Goal: Task Accomplishment & Management: Use online tool/utility

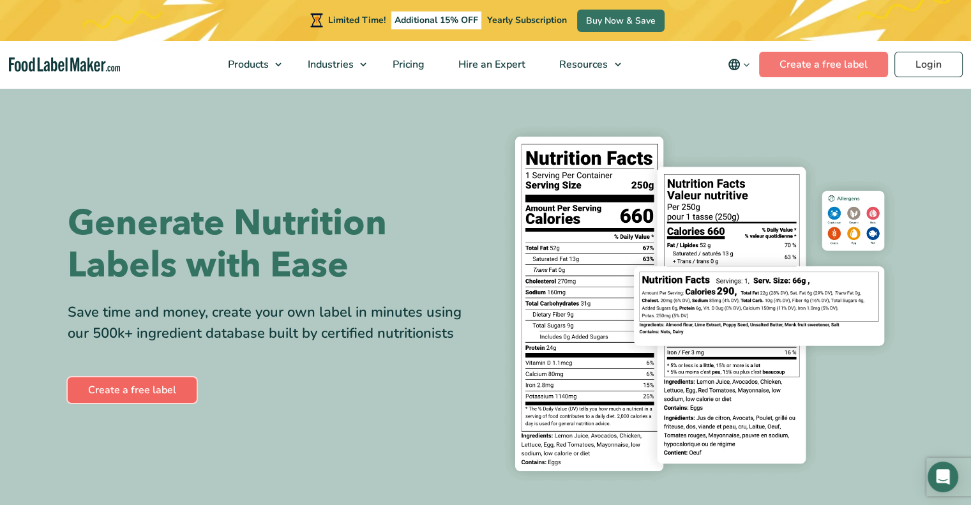
click at [155, 384] on link "Create a free label" at bounding box center [132, 390] width 129 height 26
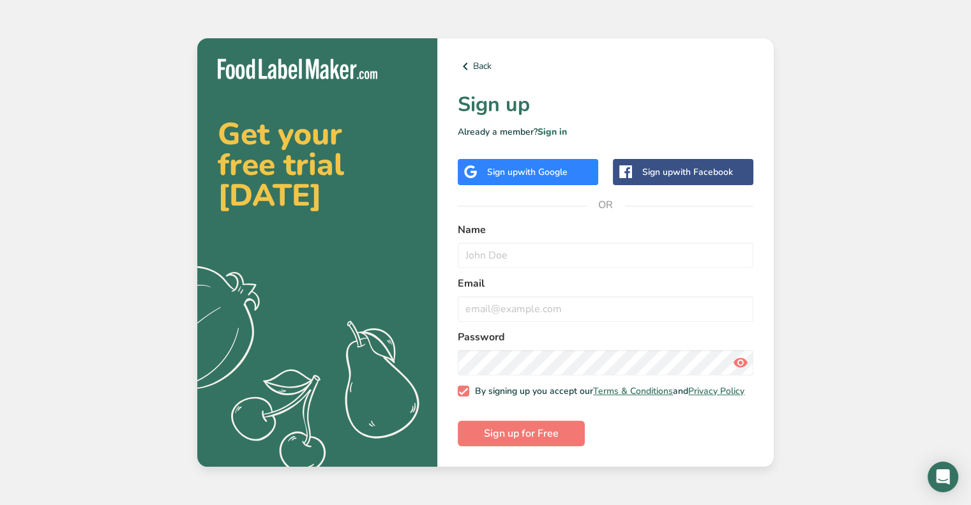
click at [516, 235] on div "Name" at bounding box center [605, 245] width 295 height 46
click at [546, 172] on span "with Google" at bounding box center [543, 172] width 50 height 12
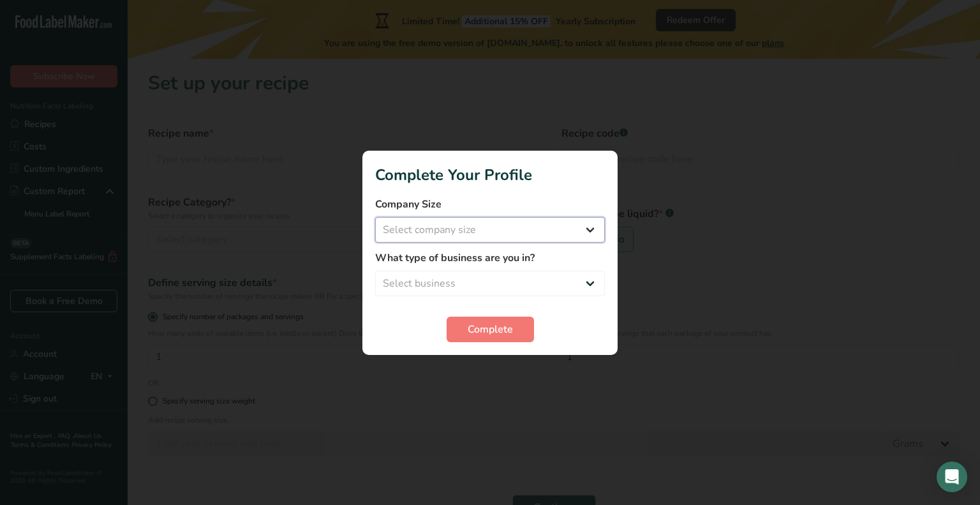
click at [488, 230] on select "Select company size Fewer than 10 Employees 10 to 50 Employees 51 to 500 Employ…" at bounding box center [490, 230] width 230 height 26
select select "2"
click at [375, 217] on select "Select company size Fewer than 10 Employees 10 to 50 Employees 51 to 500 Employ…" at bounding box center [490, 230] width 230 height 26
click at [492, 285] on select "Select business Packaged Food Manufacturer Restaurant & Cafe Bakery Meal Plans …" at bounding box center [490, 284] width 230 height 26
select select "2"
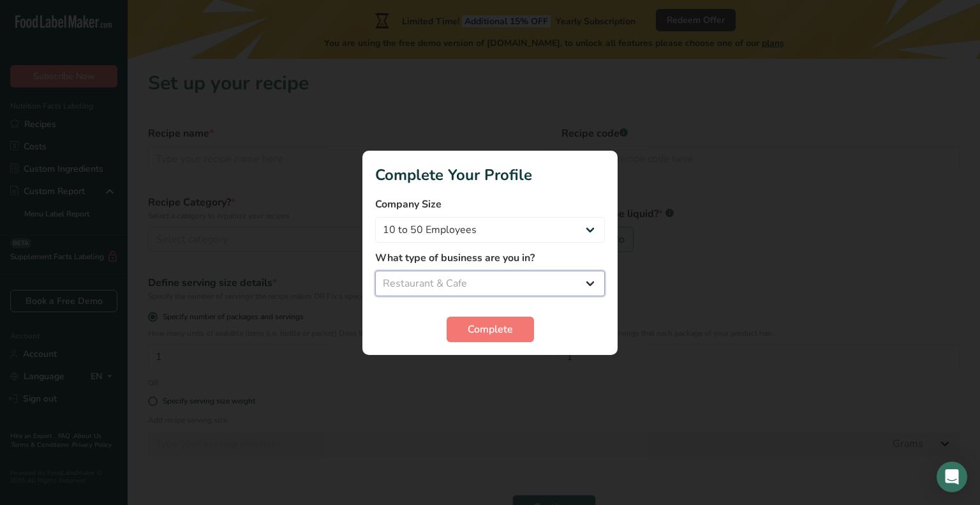
click at [375, 271] on select "Select business Packaged Food Manufacturer Restaurant & Cafe Bakery Meal Plans …" at bounding box center [490, 284] width 230 height 26
click at [488, 323] on span "Complete" at bounding box center [490, 329] width 45 height 15
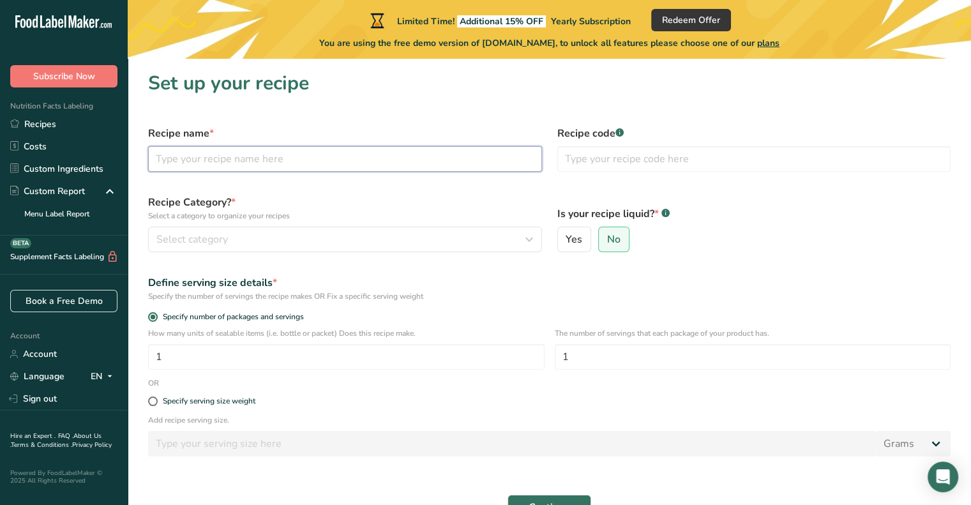
click at [301, 155] on input "text" at bounding box center [345, 159] width 394 height 26
type input "[US_STATE] club"
click at [398, 191] on div "Recipe Category? * Select a category to organize your recipes Select category S…" at bounding box center [344, 223] width 409 height 73
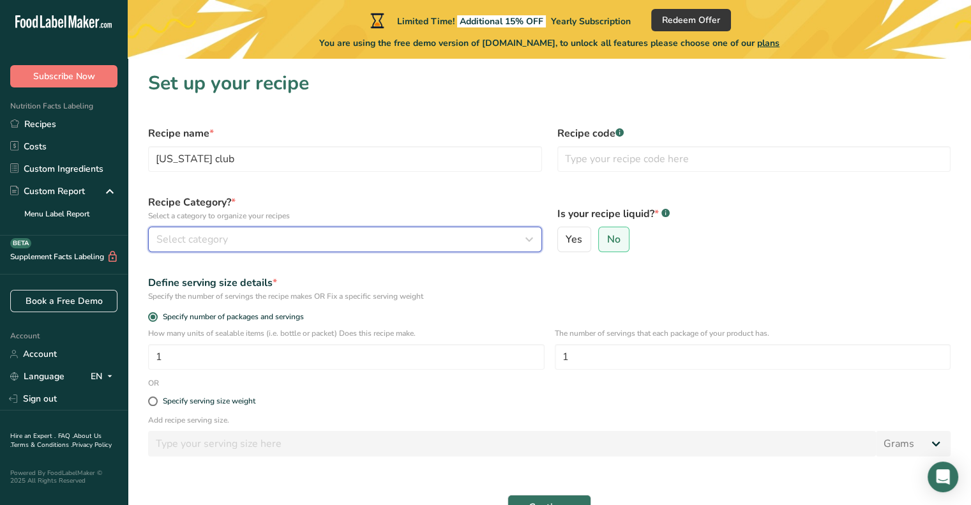
click at [284, 248] on button "Select category" at bounding box center [345, 240] width 394 height 26
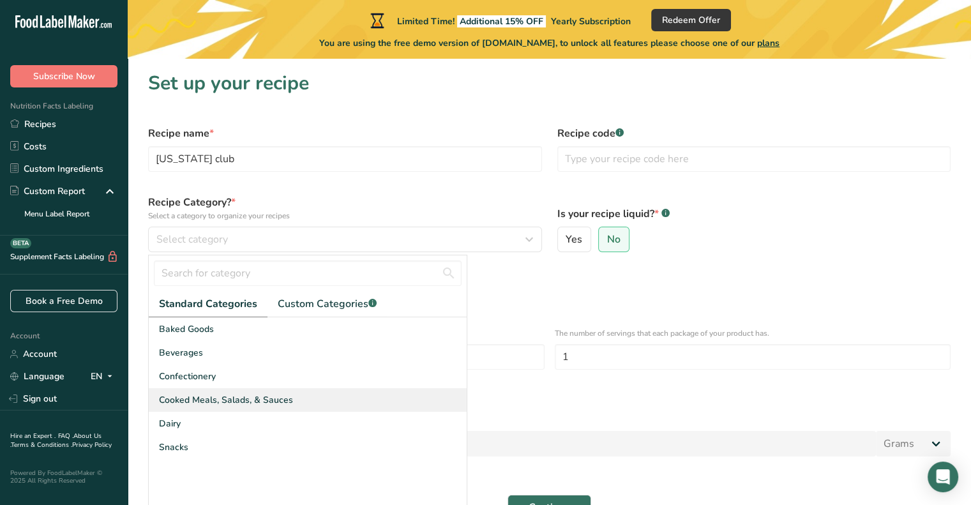
click at [239, 395] on span "Cooked Meals, Salads, & Sauces" at bounding box center [226, 399] width 134 height 13
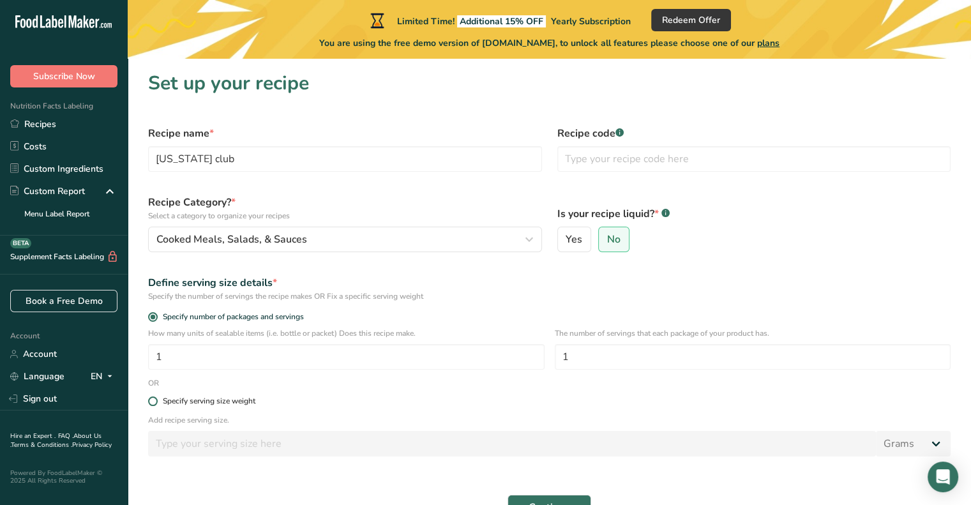
click at [222, 401] on div "Specify serving size weight" at bounding box center [209, 401] width 93 height 10
click at [156, 401] on input "Specify serving size weight" at bounding box center [152, 401] width 8 height 8
radio input "true"
radio input "false"
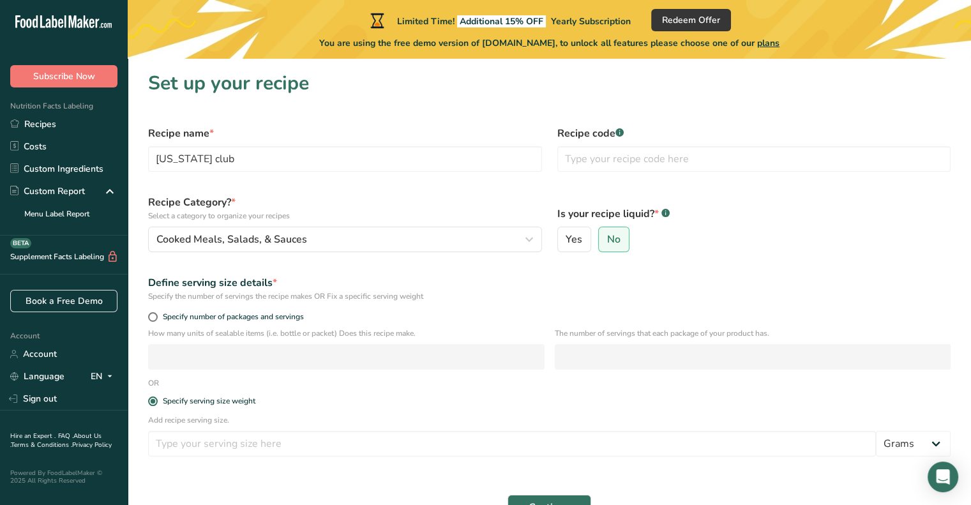
click at [319, 407] on div "Specify serving size weight" at bounding box center [549, 402] width 818 height 26
drag, startPoint x: 56, startPoint y: 124, endPoint x: 104, endPoint y: 137, distance: 49.4
click at [56, 124] on link "Recipes" at bounding box center [64, 124] width 128 height 22
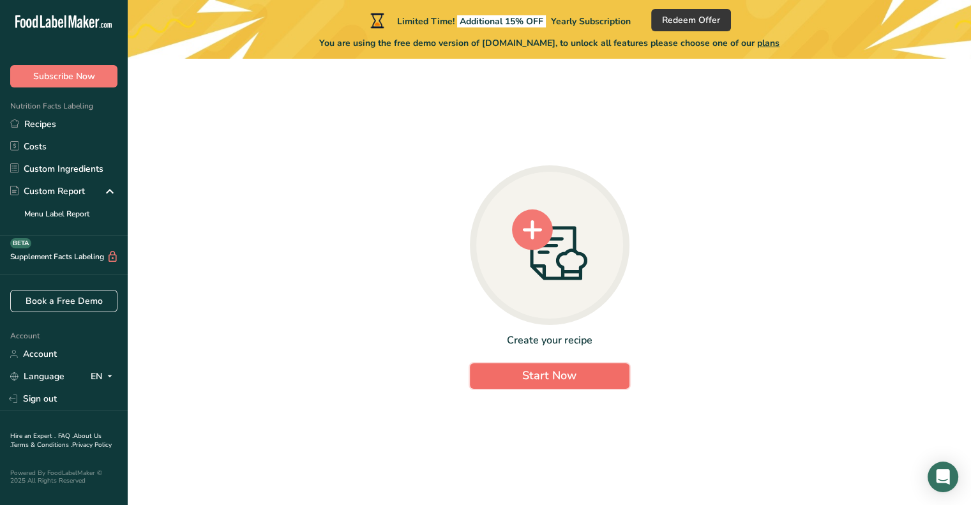
click at [564, 378] on span "Start Now" at bounding box center [549, 375] width 54 height 15
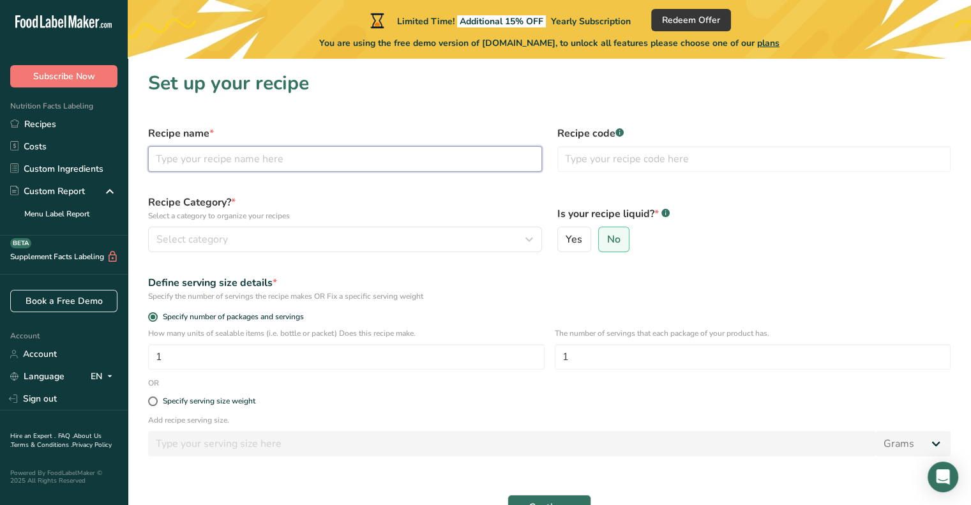
click at [327, 157] on input "text" at bounding box center [345, 159] width 394 height 26
click at [248, 146] on input "[US_STATE] club" at bounding box center [345, 159] width 394 height 26
type input "[US_STATE] roll"
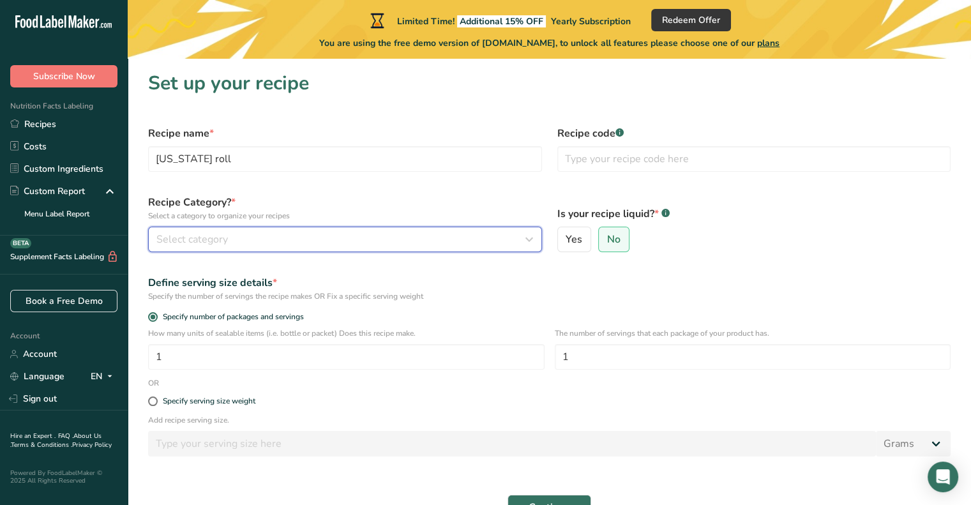
click at [303, 236] on div "Select category" at bounding box center [341, 239] width 370 height 15
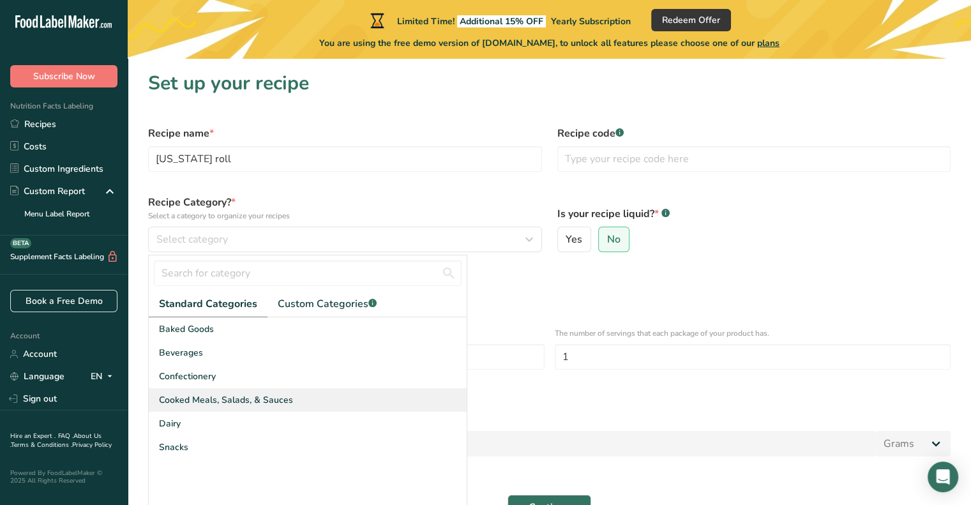
click at [254, 401] on span "Cooked Meals, Salads, & Sauces" at bounding box center [226, 399] width 134 height 13
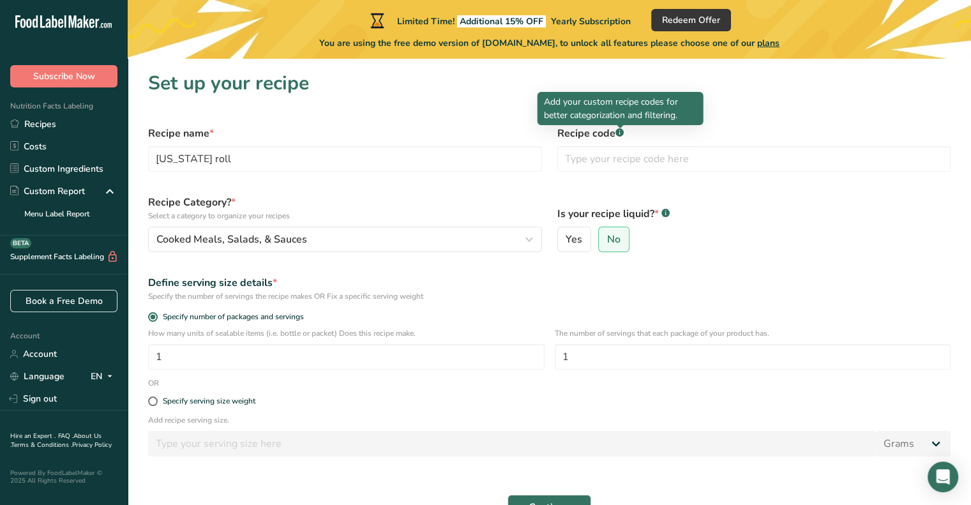
click at [623, 134] on rect at bounding box center [619, 132] width 8 height 8
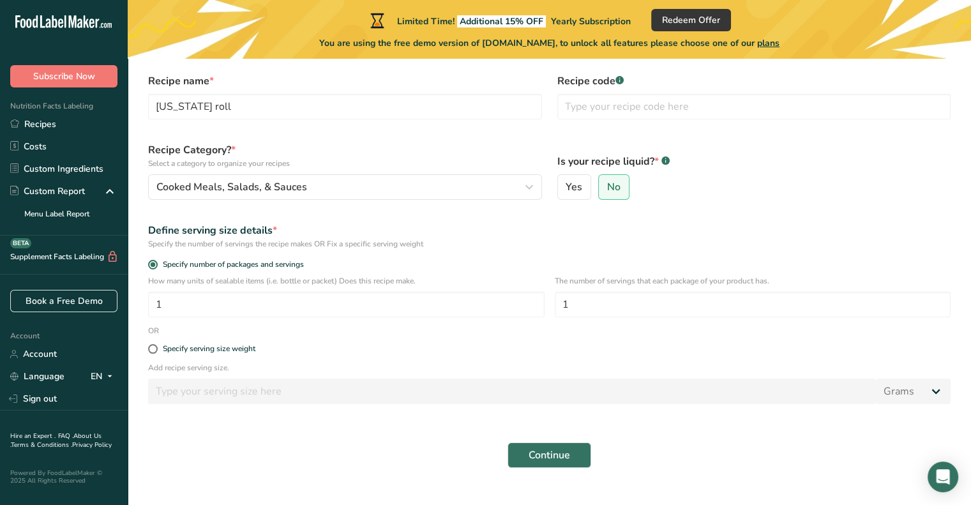
scroll to position [77, 0]
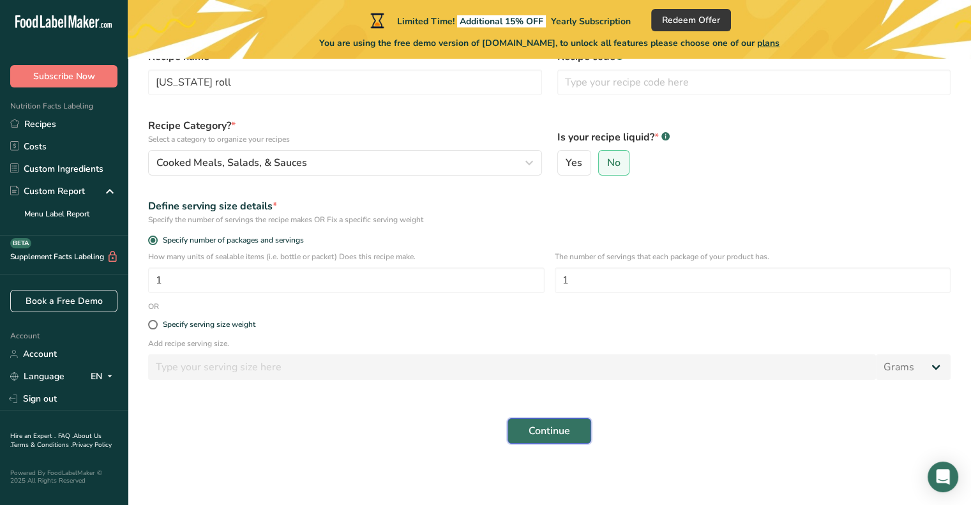
click at [561, 437] on span "Continue" at bounding box center [548, 430] width 41 height 15
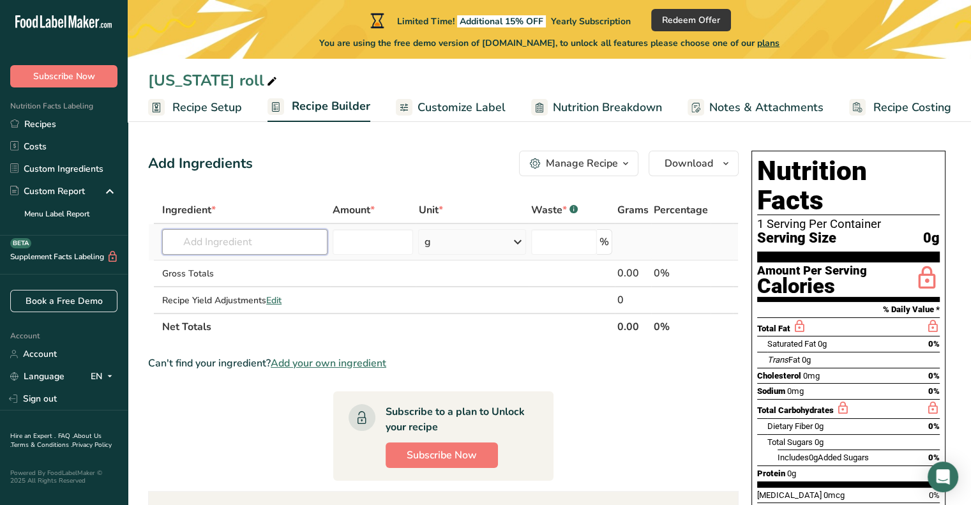
click at [298, 239] on input "text" at bounding box center [244, 242] width 165 height 26
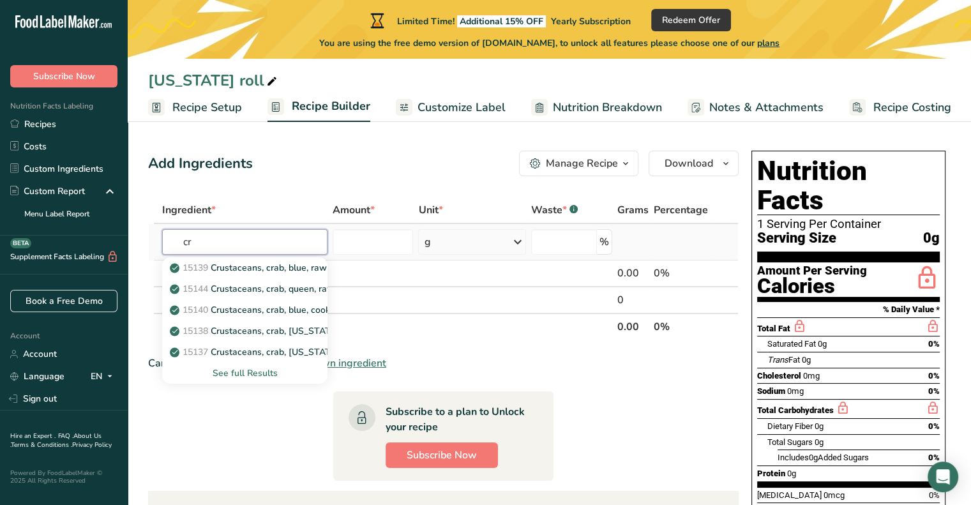
type input "c"
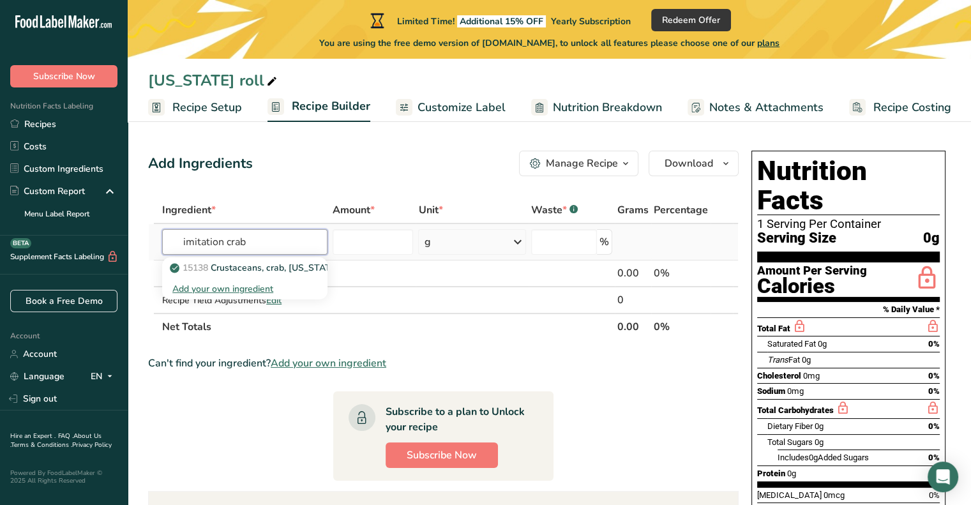
click at [285, 234] on input "imitation crab" at bounding box center [244, 242] width 165 height 26
type input "imitation crab"
click at [285, 267] on p "15138 Crustaceans, crab, [US_STATE] king, imitation, made from surimi" at bounding box center [346, 267] width 349 height 13
type input "Crustaceans, crab, [US_STATE] king, imitation, made from [PERSON_NAME]"
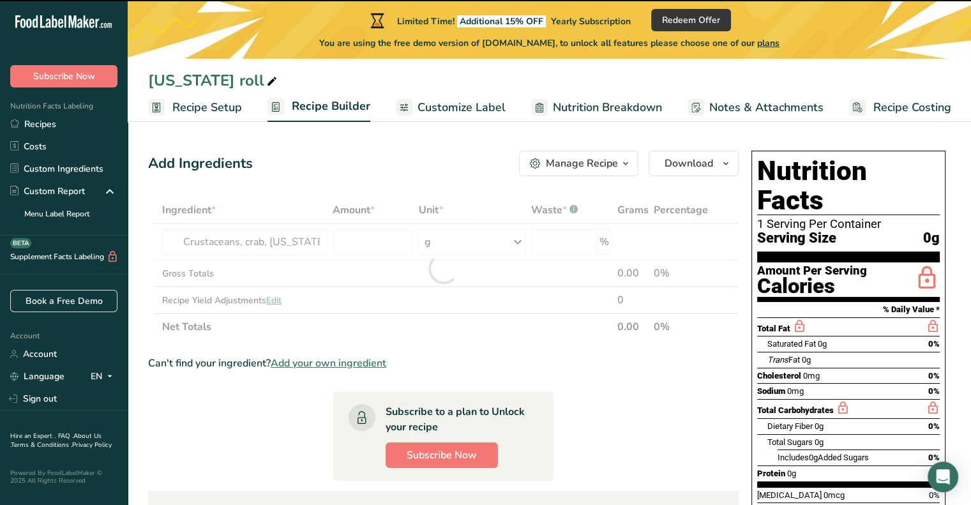
type input "0"
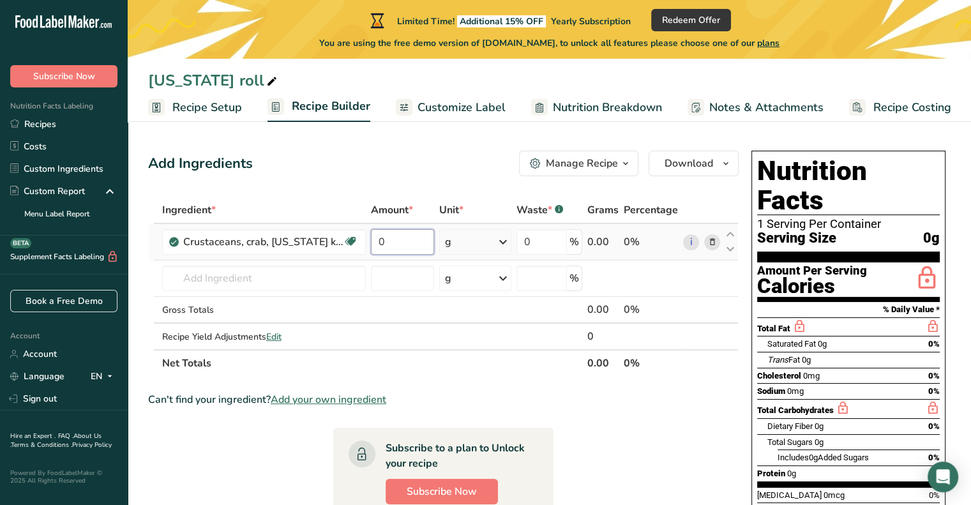
click at [411, 243] on input "0" at bounding box center [403, 242] width 64 height 26
click at [507, 244] on div "Ingredient * Amount * Unit * Waste * .a-a{fill:#347362;}.b-a{fill:#fff;} Grams …" at bounding box center [443, 287] width 590 height 180
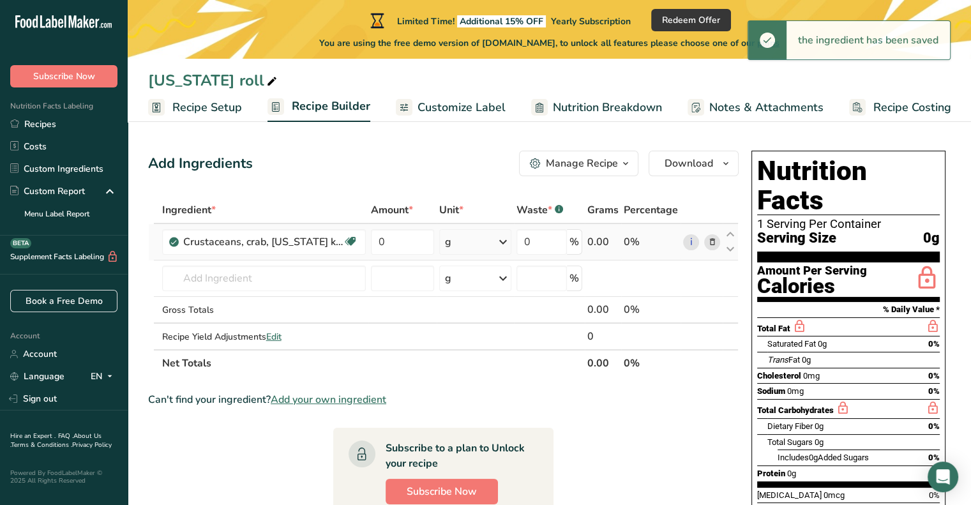
click at [505, 240] on icon at bounding box center [502, 241] width 15 height 23
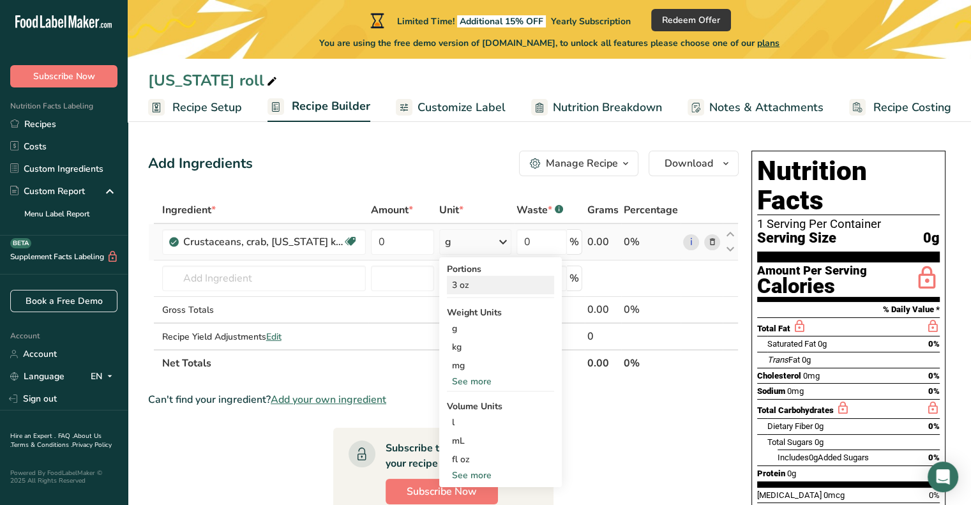
click at [480, 285] on div "3 oz" at bounding box center [500, 285] width 107 height 19
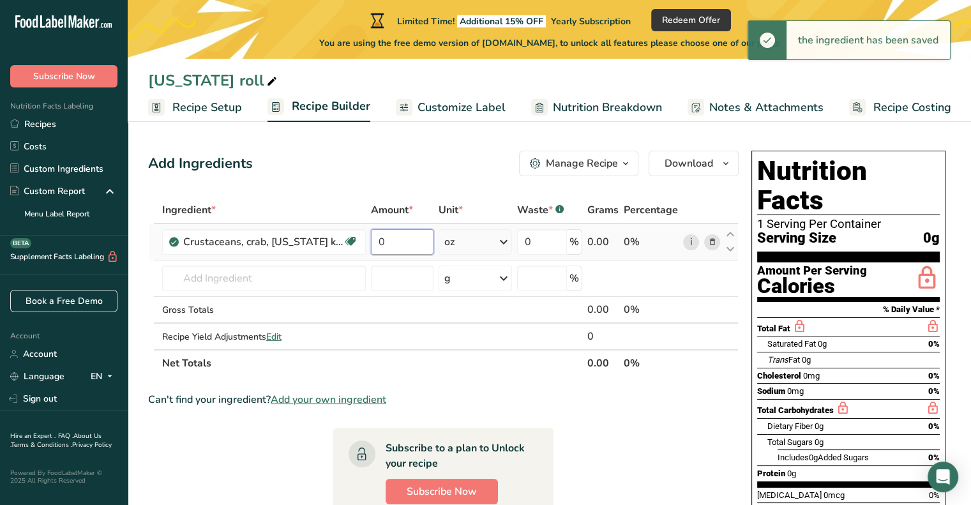
click at [391, 239] on input "0" at bounding box center [402, 242] width 63 height 26
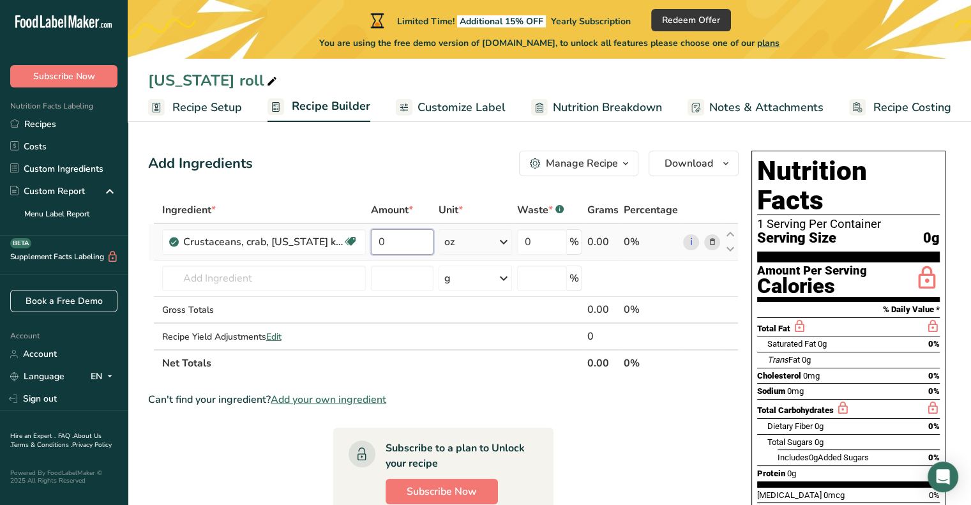
click at [391, 239] on input "0" at bounding box center [402, 242] width 63 height 26
drag, startPoint x: 391, startPoint y: 239, endPoint x: 373, endPoint y: 240, distance: 17.9
click at [373, 240] on input "0" at bounding box center [402, 242] width 63 height 26
type input "3"
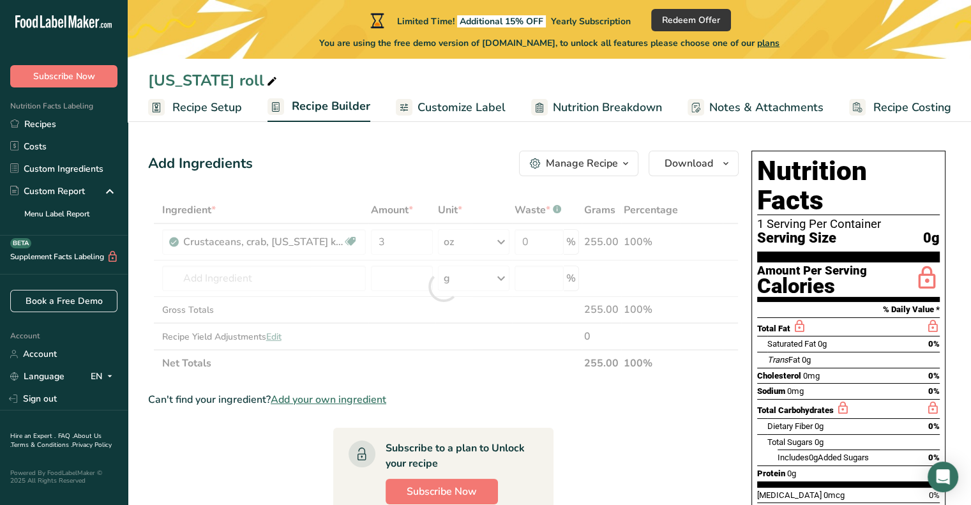
click at [495, 372] on div "Ingredient * Amount * Unit * Waste * .a-a{fill:#347362;}.b-a{fill:#fff;} Grams …" at bounding box center [443, 287] width 590 height 180
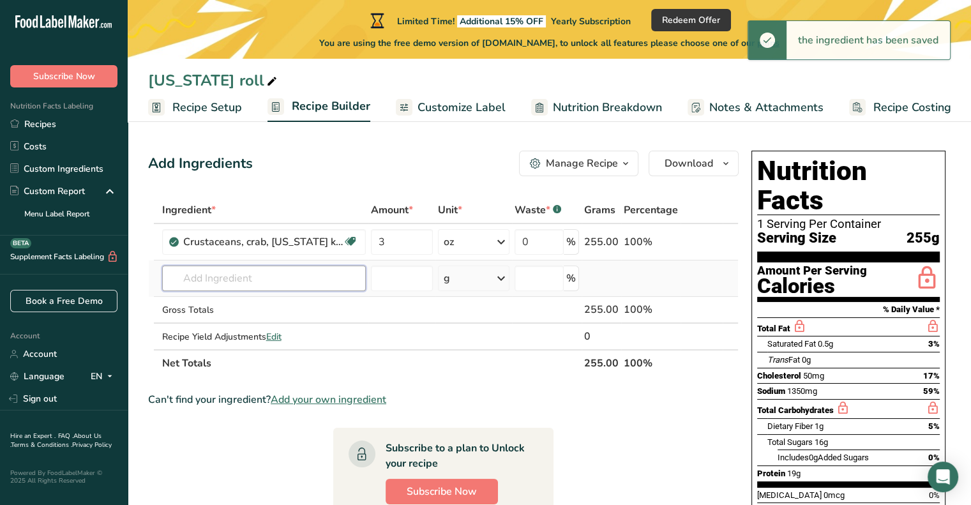
click at [265, 278] on input "text" at bounding box center [264, 278] width 204 height 26
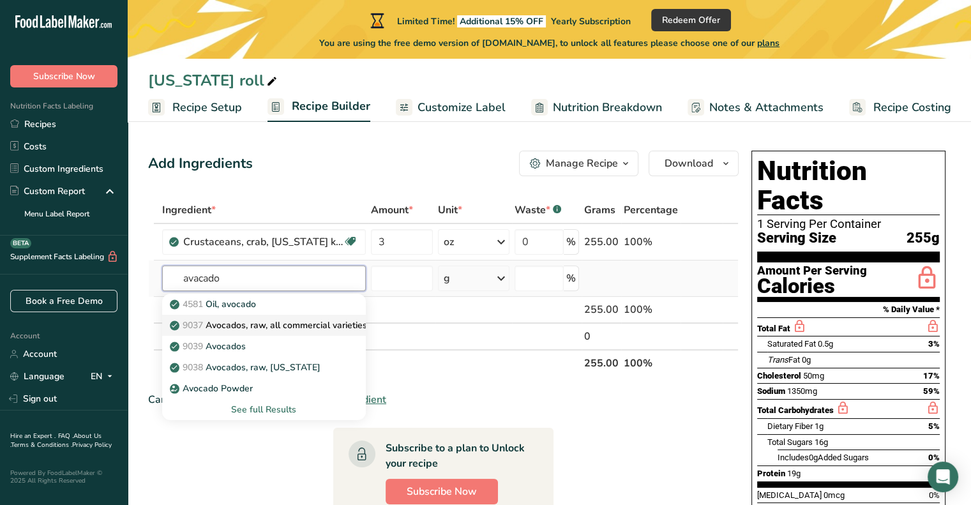
type input "avacado"
click at [271, 326] on p "9037 Avocados, raw, all commercial varieties" at bounding box center [269, 324] width 195 height 13
type input "Avocados, raw, all commercial varieties"
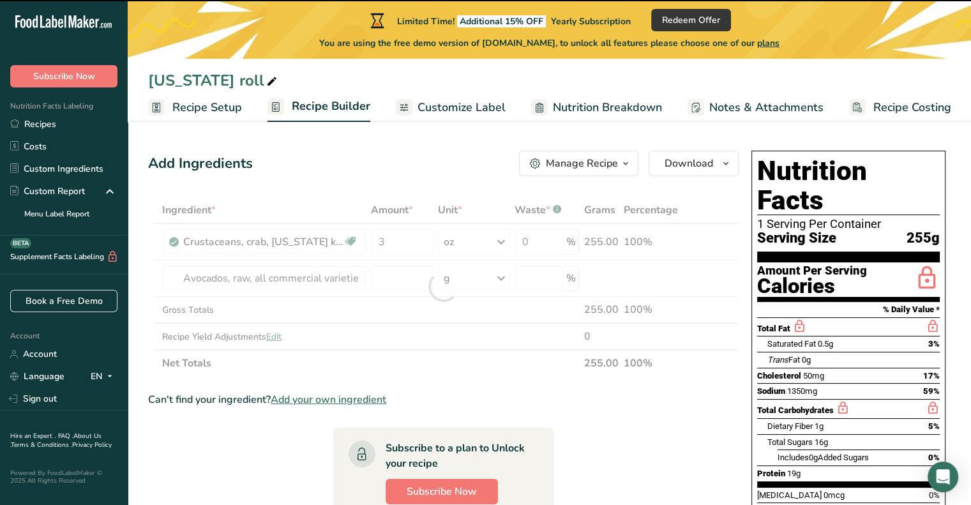
type input "0"
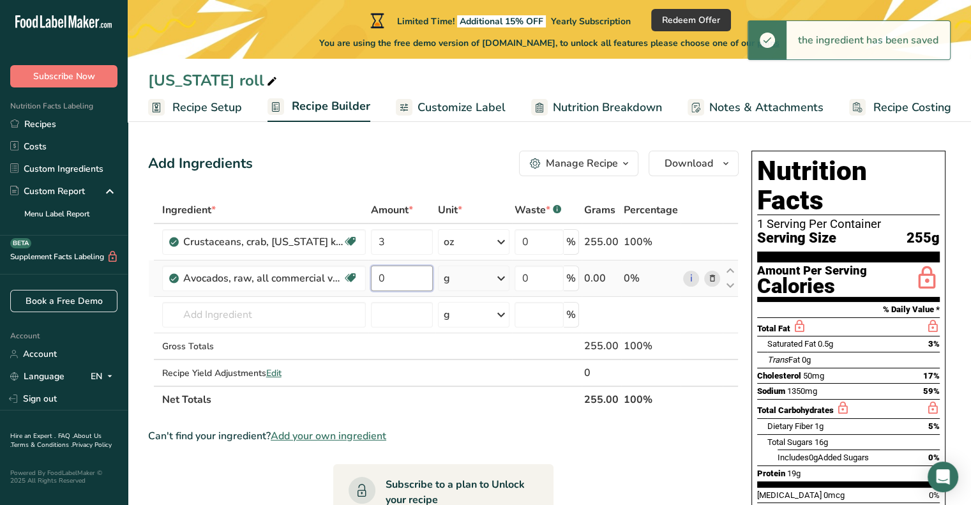
click at [403, 280] on input "0" at bounding box center [402, 278] width 62 height 26
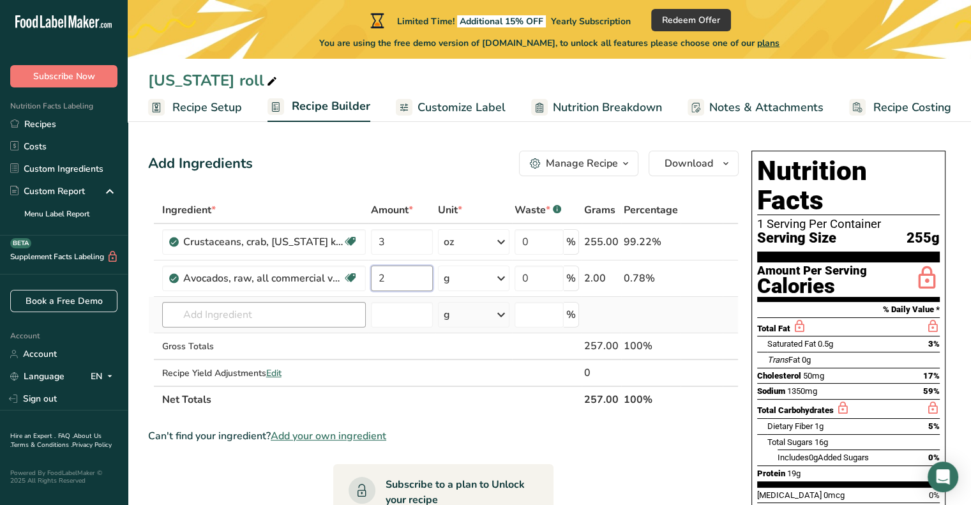
type input "2"
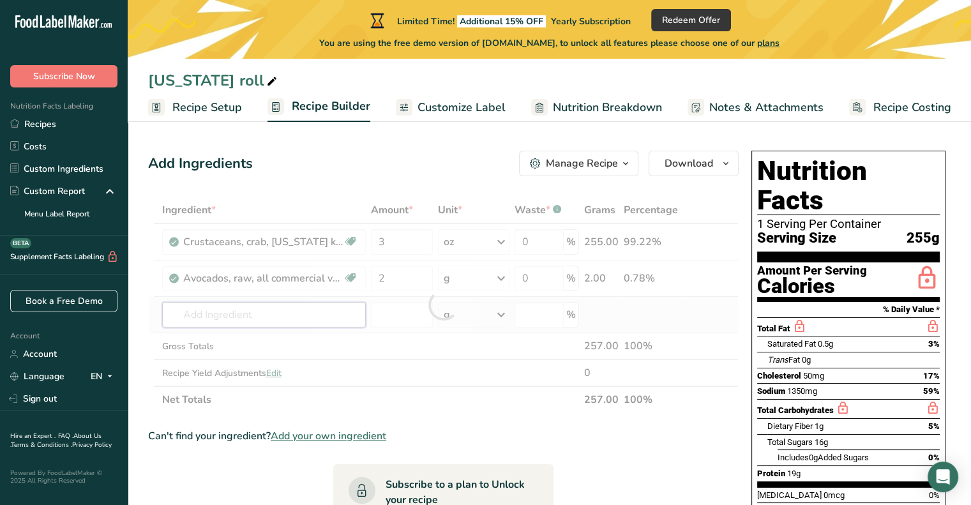
click at [264, 315] on div "Ingredient * Amount * Unit * Waste * .a-a{fill:#347362;}.b-a{fill:#fff;} Grams …" at bounding box center [443, 305] width 590 height 216
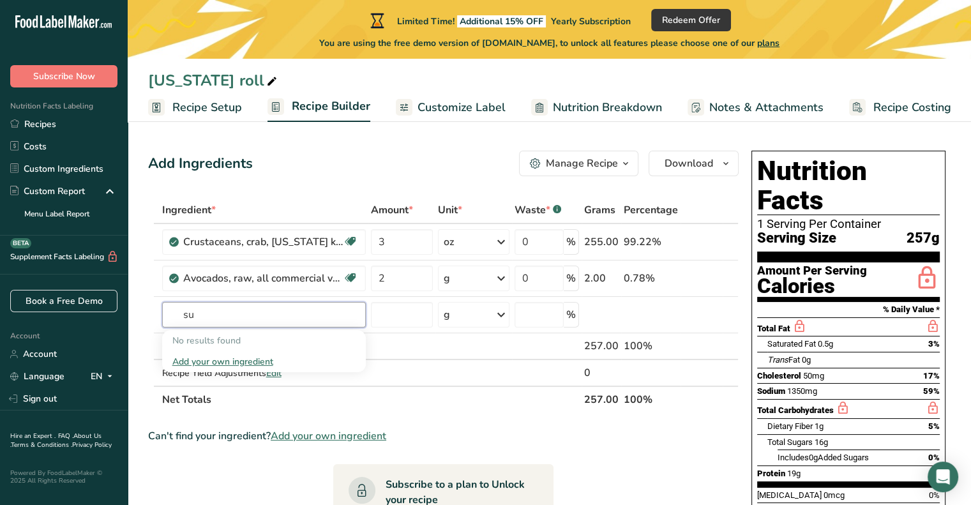
type input "s"
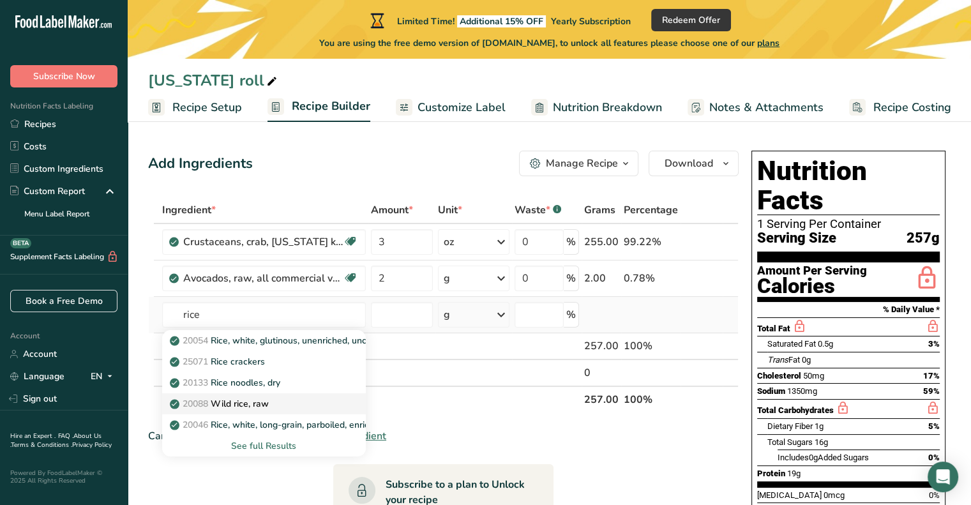
click at [269, 398] on p "20088 Wild rice, raw" at bounding box center [220, 403] width 96 height 13
type input "Wild rice, raw"
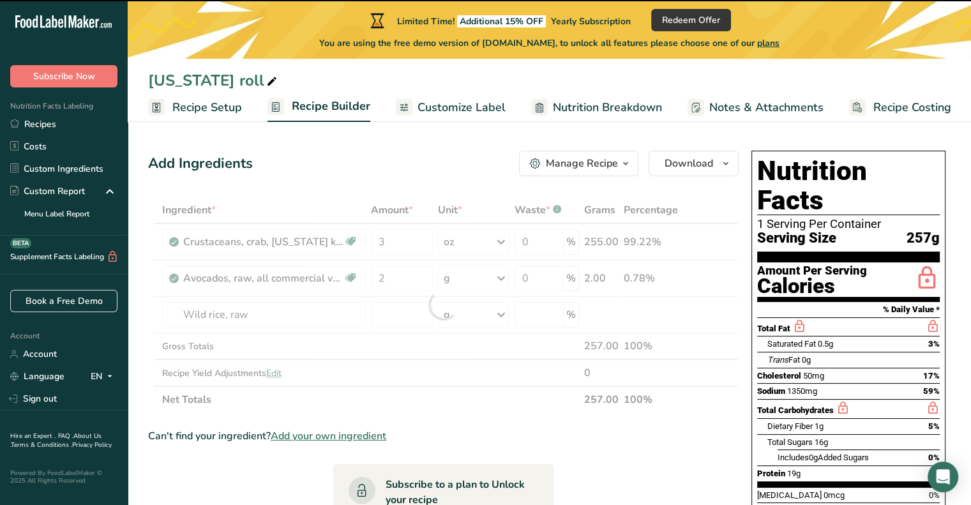
type input "0"
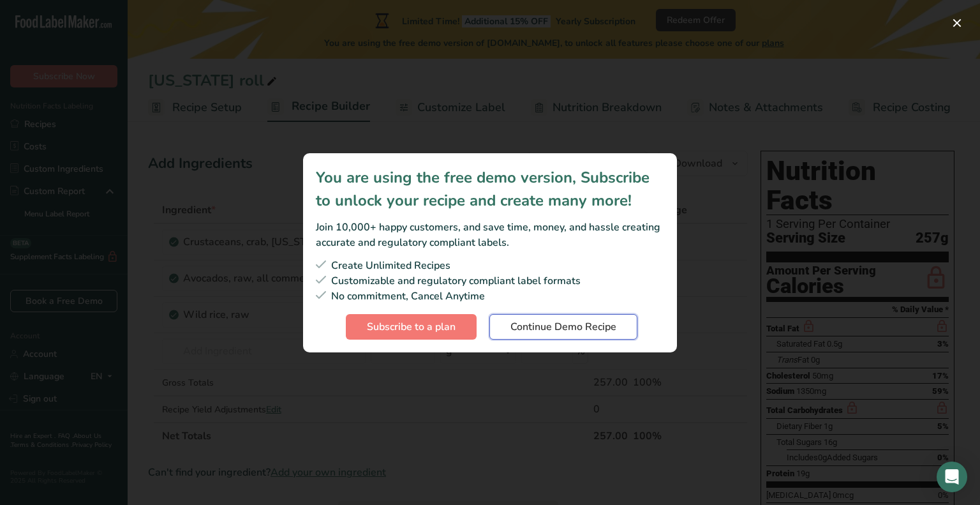
click at [557, 324] on span "Continue Demo Recipe" at bounding box center [564, 326] width 106 height 15
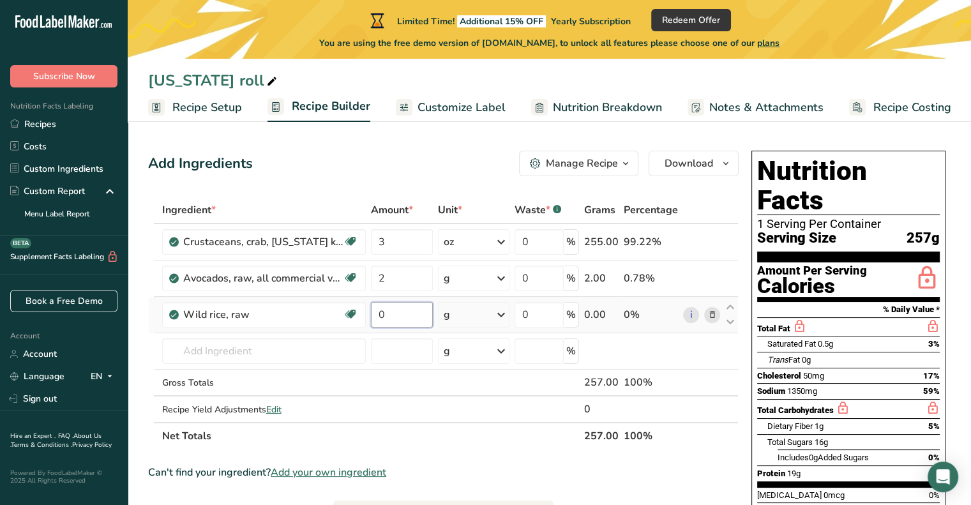
click at [398, 313] on input "0" at bounding box center [402, 315] width 62 height 26
type input "3"
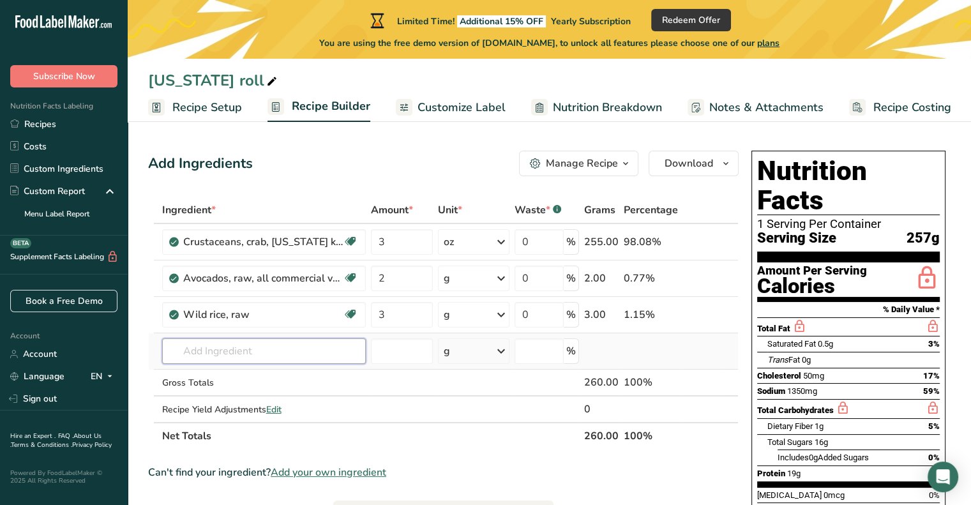
click at [265, 350] on div "Ingredient * Amount * Unit * Waste * .a-a{fill:#347362;}.b-a{fill:#fff;} Grams …" at bounding box center [443, 323] width 590 height 253
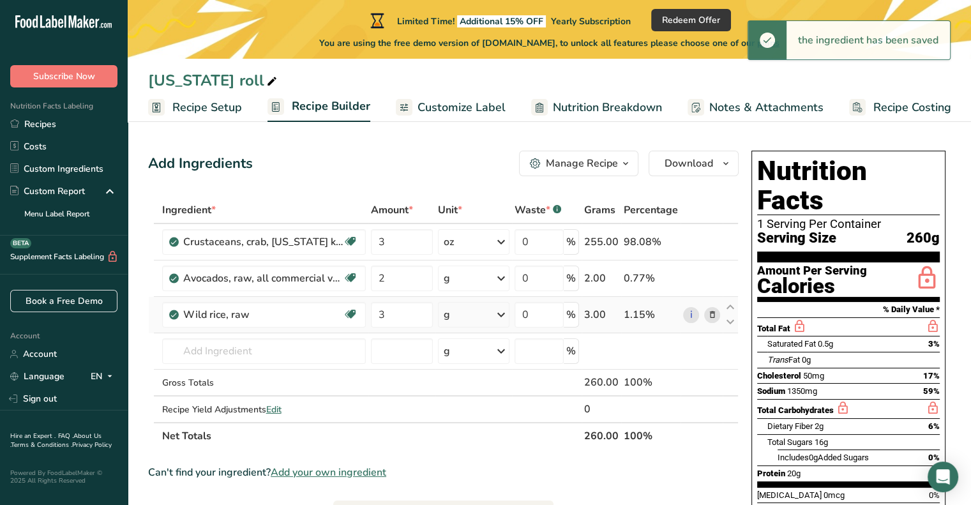
click at [500, 313] on icon at bounding box center [500, 314] width 15 height 23
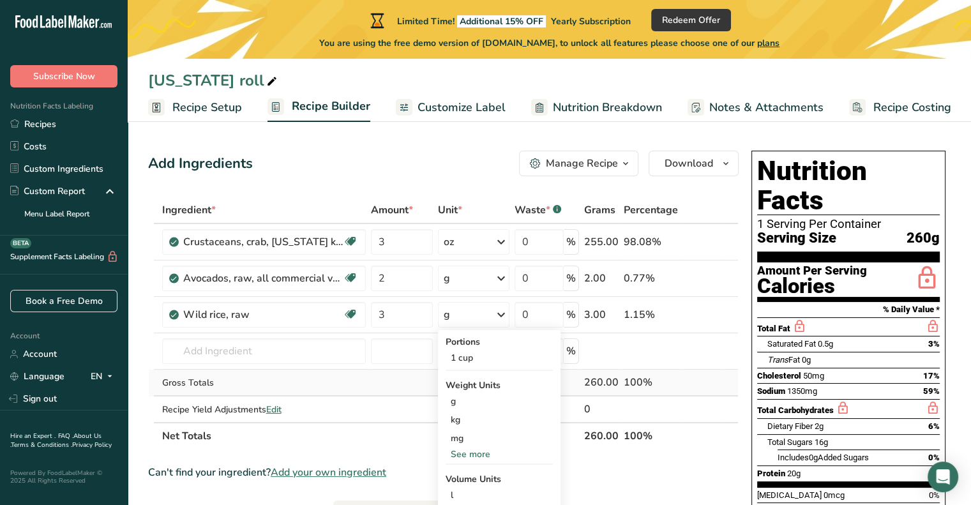
click at [287, 373] on td "Gross Totals" at bounding box center [264, 383] width 209 height 27
click at [280, 356] on input "text" at bounding box center [264, 351] width 204 height 26
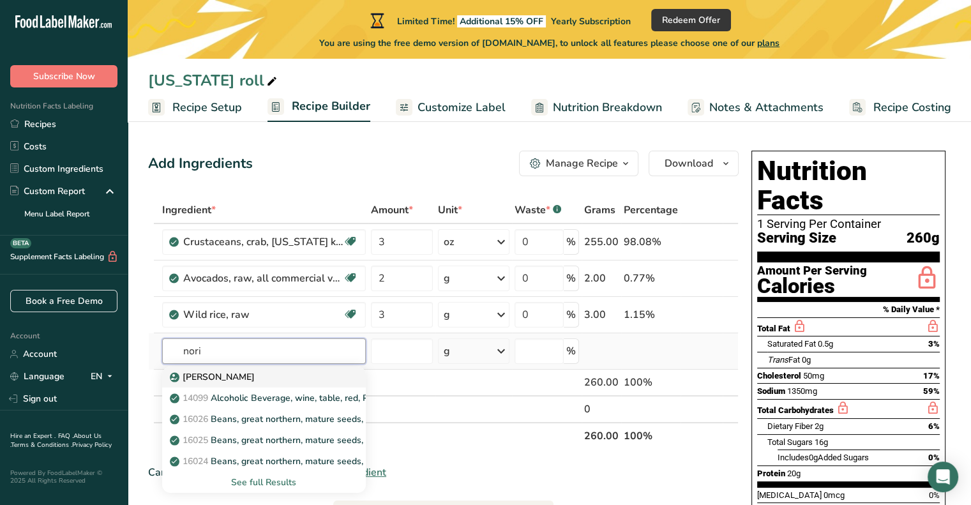
type input "nori"
click at [280, 375] on div "Sushi Nori" at bounding box center [253, 376] width 163 height 13
type input "Sushi Nori"
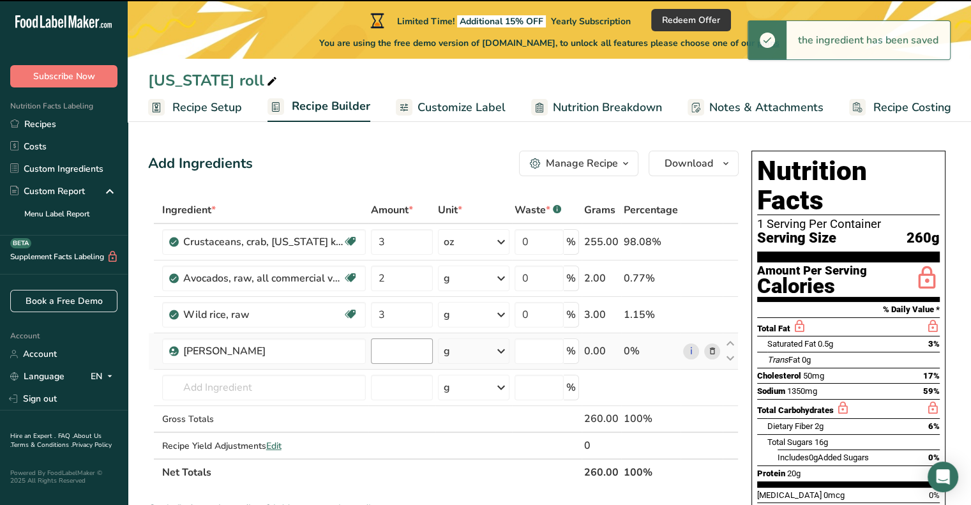
type input "0"
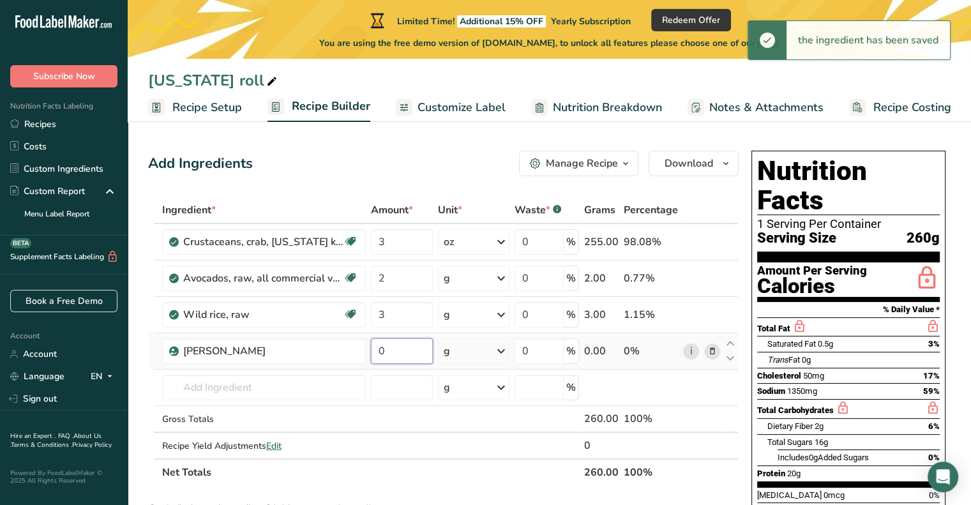
click at [384, 347] on input "0" at bounding box center [402, 351] width 62 height 26
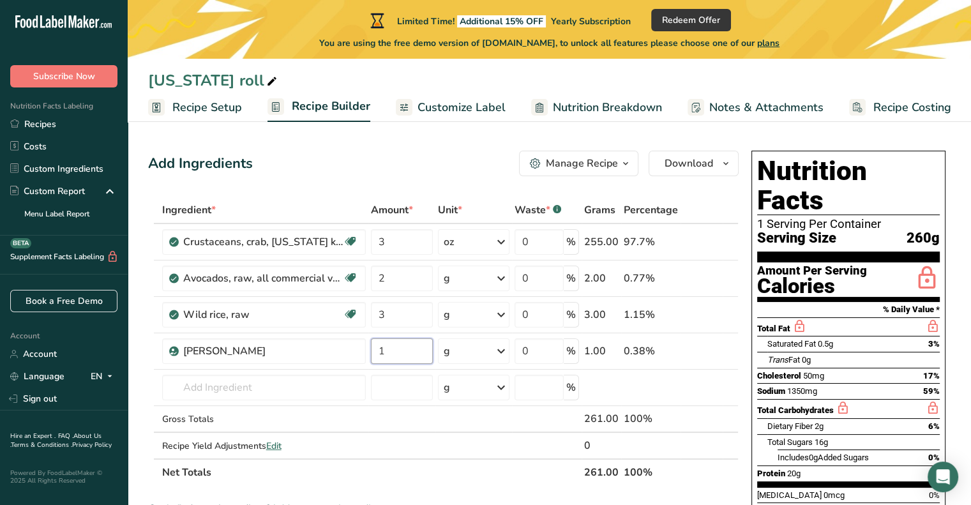
type input "1"
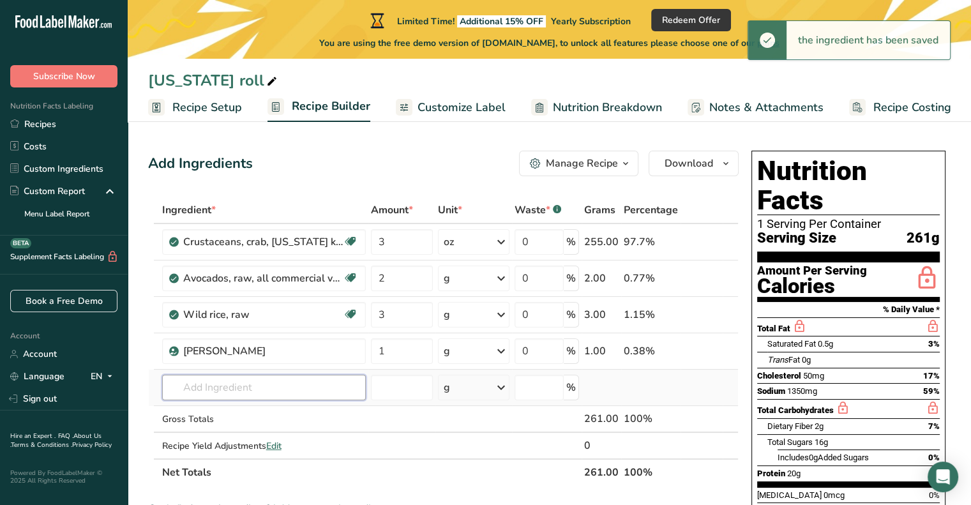
click at [212, 382] on input "text" at bounding box center [264, 388] width 204 height 26
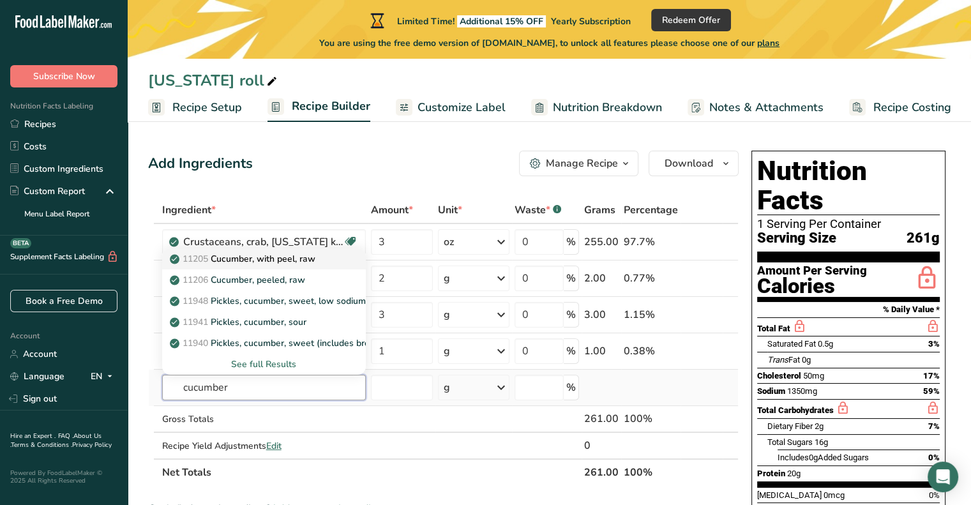
type input "cucumber"
click at [269, 258] on p "11205 Cucumber, with peel, raw" at bounding box center [243, 258] width 143 height 13
type input "Cucumber, with peel, raw"
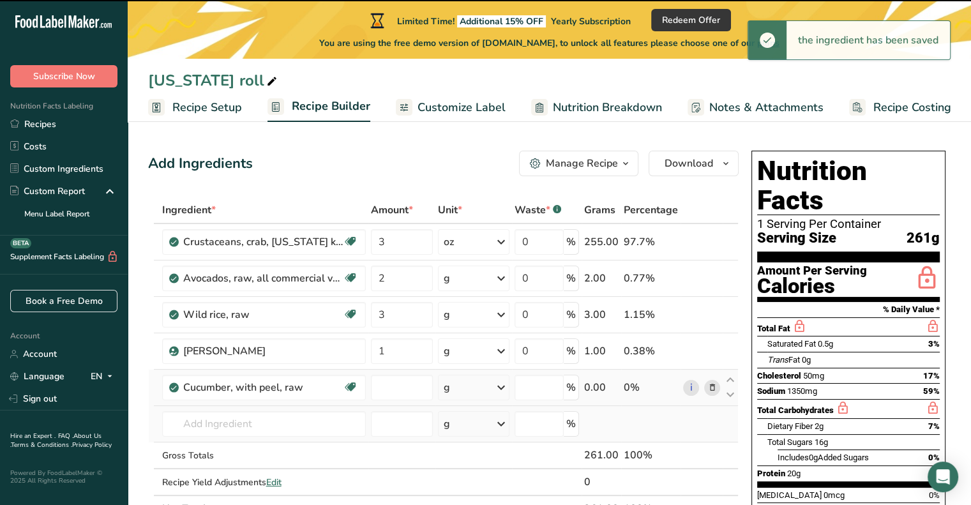
type input "0"
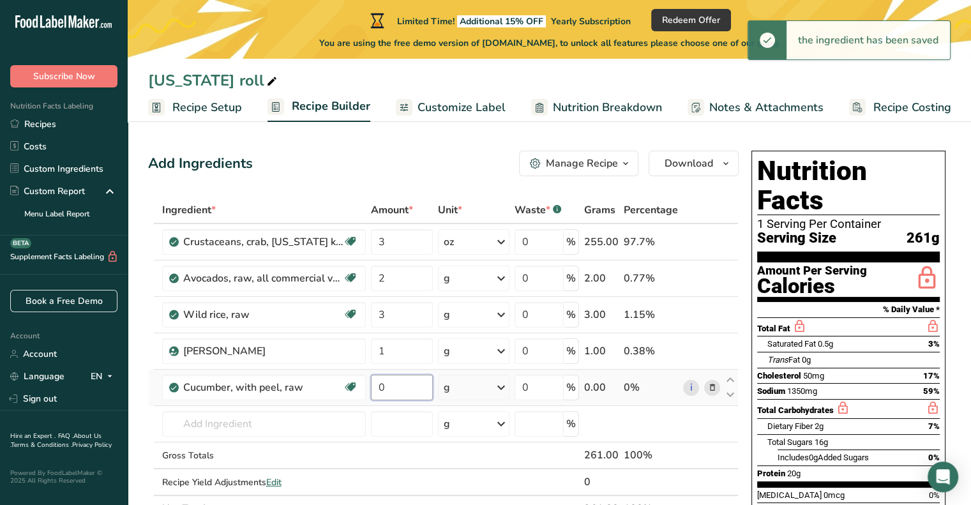
click at [394, 391] on input "0" at bounding box center [402, 388] width 62 height 26
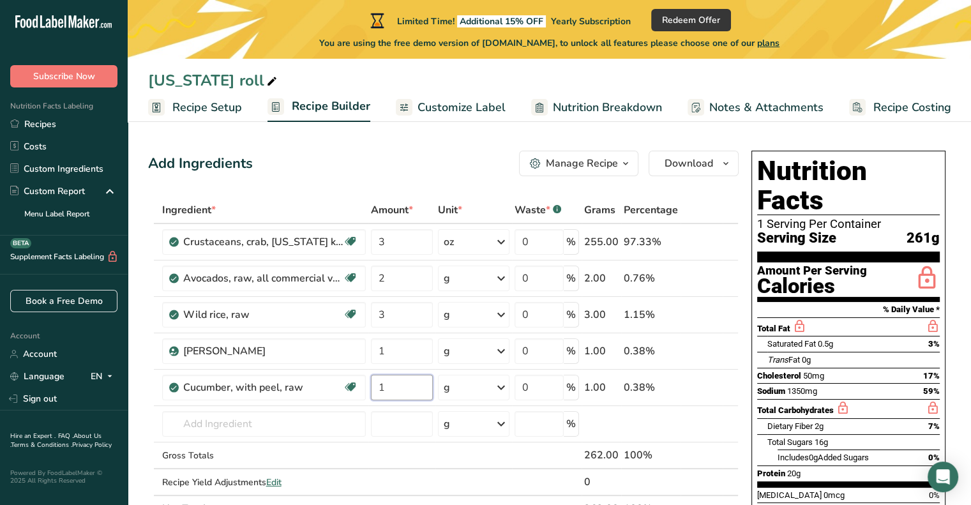
type input "1"
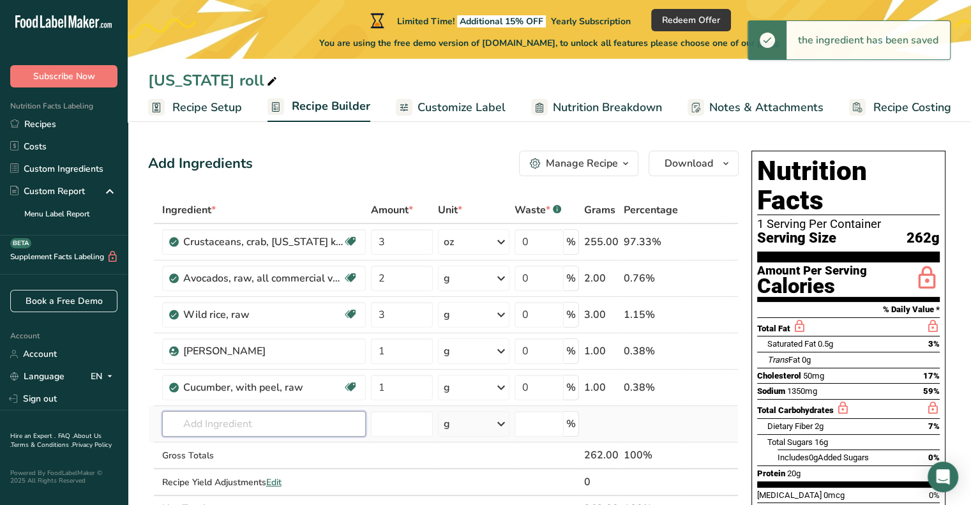
click at [227, 430] on input "text" at bounding box center [264, 424] width 204 height 26
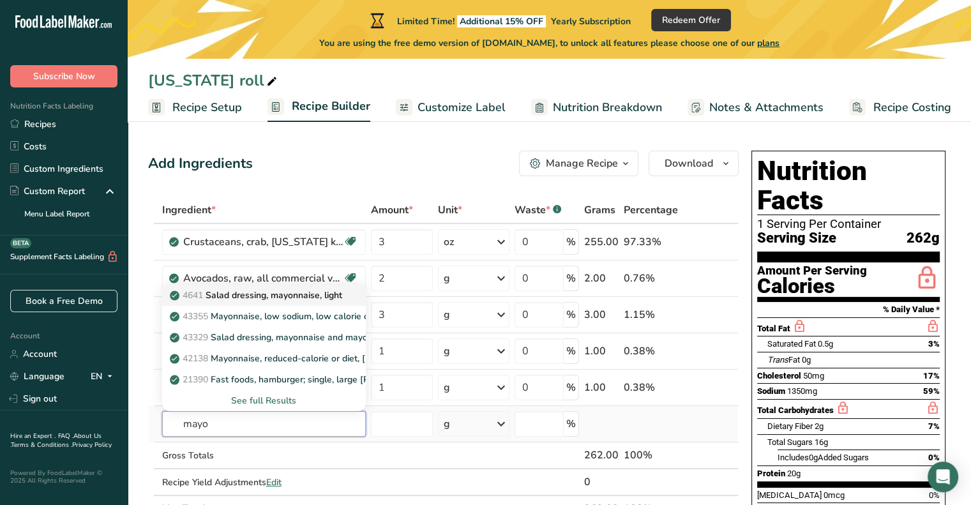
type input "mayo"
click at [260, 298] on p "4641 Salad dressing, mayonnaise, light" at bounding box center [257, 294] width 170 height 13
type input "Salad dressing, mayonnaise, light"
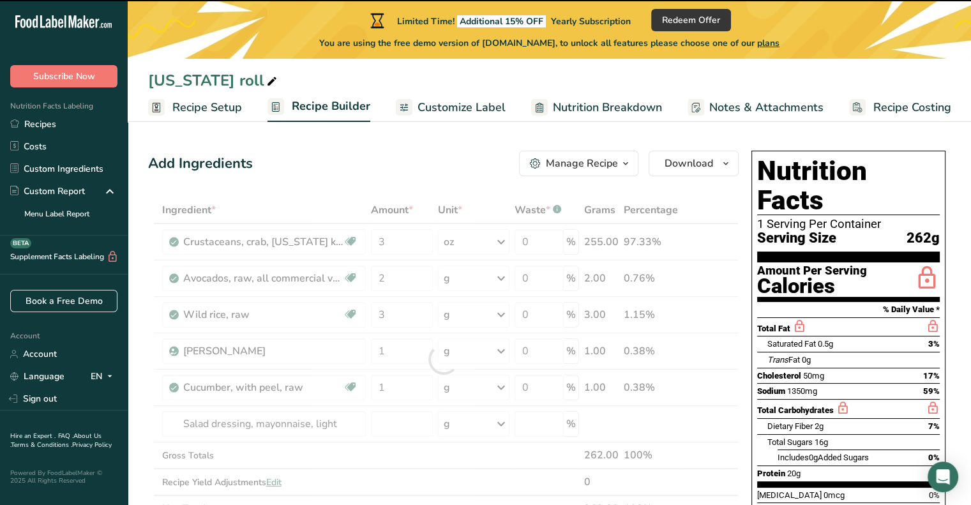
type input "0"
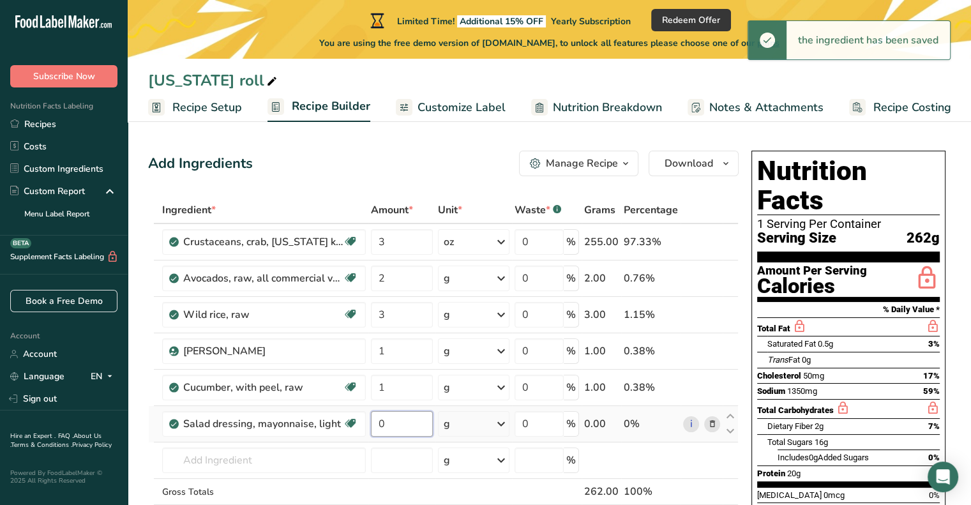
click at [392, 424] on input "0" at bounding box center [402, 424] width 62 height 26
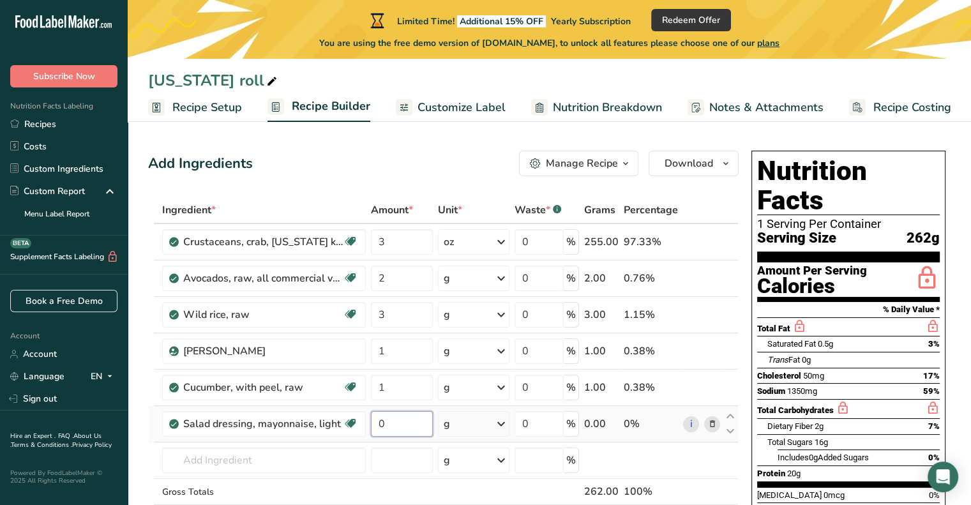
type input "2"
click at [389, 430] on input "2" at bounding box center [402, 424] width 62 height 26
type input "1"
click at [500, 427] on div "Ingredient * Amount * Unit * Waste * .a-a{fill:#347362;}.b-a{fill:#fff;} Grams …" at bounding box center [443, 378] width 590 height 362
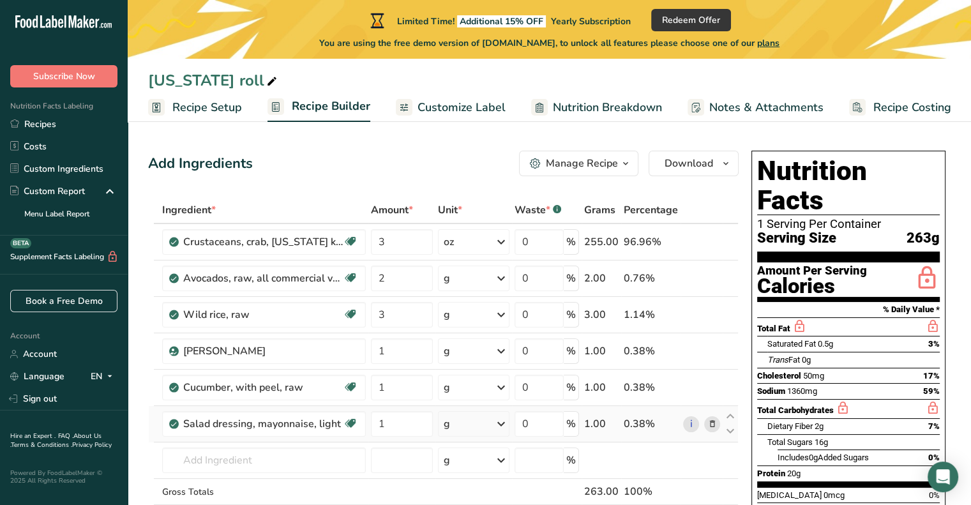
click at [508, 428] on icon at bounding box center [500, 423] width 15 height 23
click at [495, 464] on div "1 tablespoon" at bounding box center [498, 467] width 107 height 19
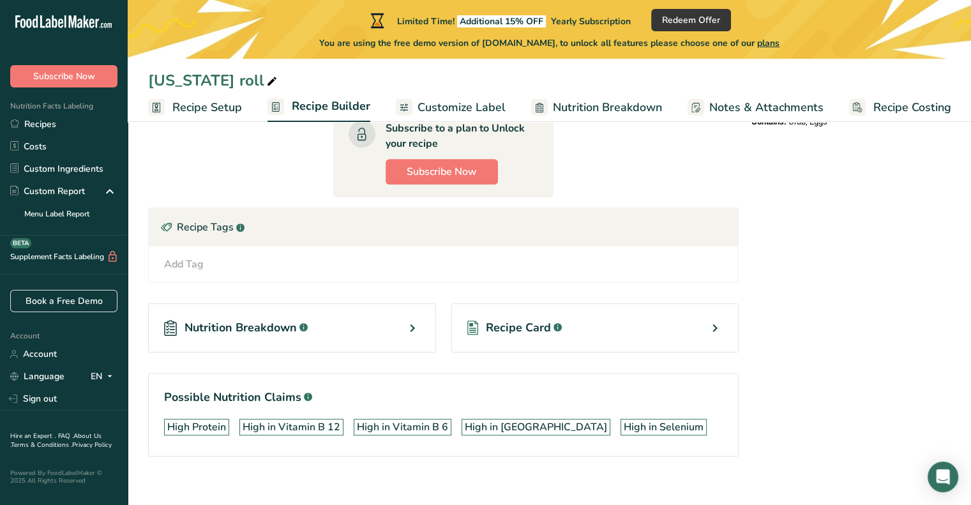
scroll to position [511, 0]
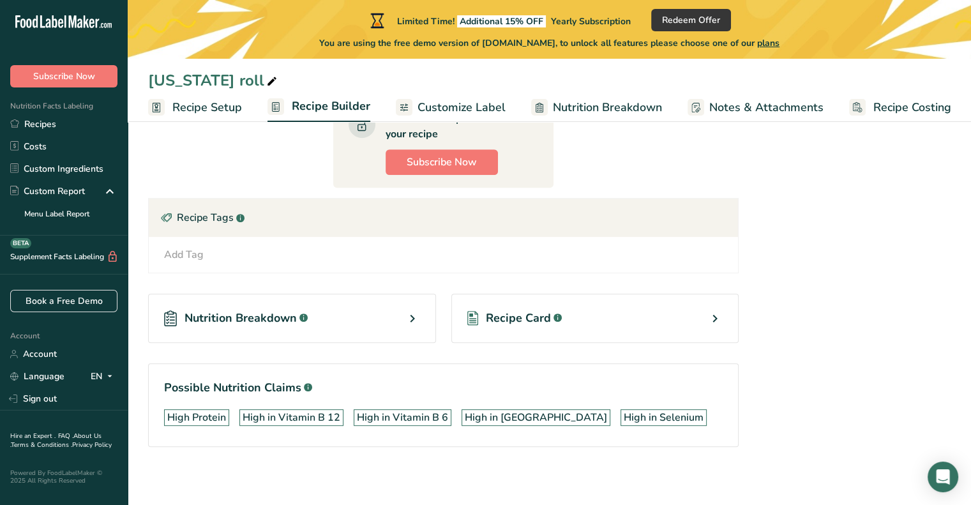
click at [261, 325] on div "Nutrition Breakdown .a-a{fill:#347362;}.b-a{fill:#fff;}" at bounding box center [292, 318] width 288 height 49
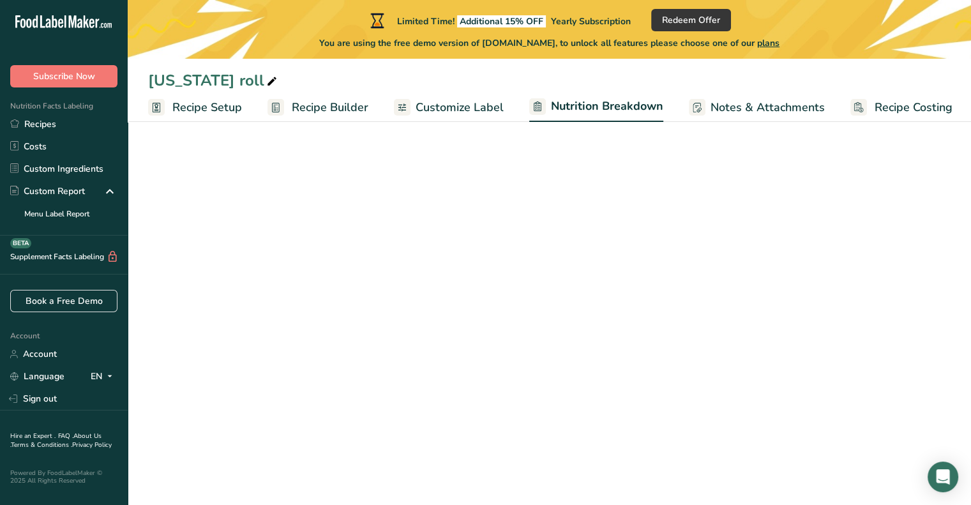
select select "Calories"
